Goal: Task Accomplishment & Management: Manage account settings

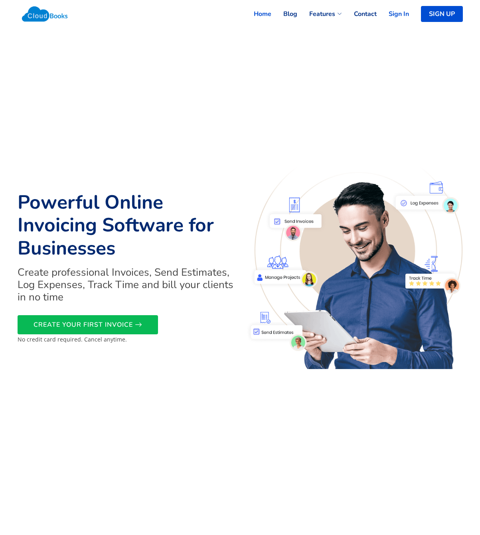
click at [396, 13] on link "Sign In" at bounding box center [393, 14] width 32 height 18
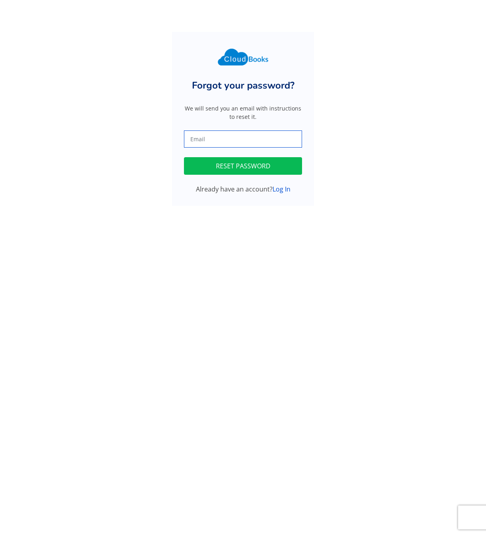
click at [207, 136] on input "text" at bounding box center [243, 138] width 118 height 17
drag, startPoint x: 227, startPoint y: 168, endPoint x: 267, endPoint y: 165, distance: 40.0
click at [229, 168] on button "RESET PASSWORD" at bounding box center [243, 166] width 118 height 18
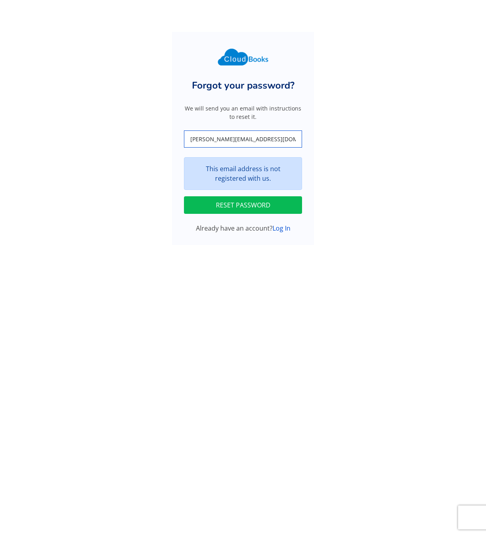
drag, startPoint x: 261, startPoint y: 139, endPoint x: 118, endPoint y: 132, distance: 143.0
click at [118, 132] on div "Forgot your password? We will send you an email with instructions to reset it. …" at bounding box center [243, 138] width 455 height 213
click at [243, 204] on button "RESET PASSWORD" at bounding box center [243, 205] width 118 height 18
type input "j"
type input "jamie@cocoapastryshop.com"
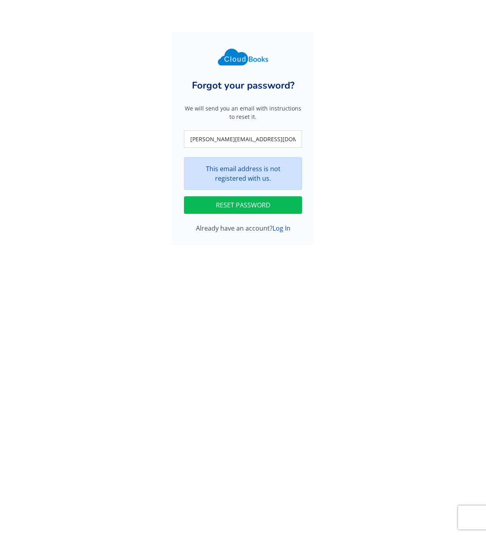
click at [251, 203] on button "RESET PASSWORD" at bounding box center [243, 205] width 118 height 18
